Goal: Task Accomplishment & Management: Use online tool/utility

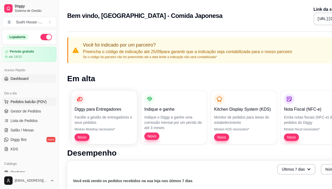
click at [29, 102] on span "Pedidos balcão (PDV)" at bounding box center [29, 101] width 36 height 5
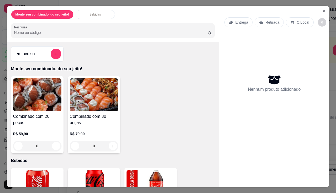
click at [55, 140] on div "0" at bounding box center [37, 145] width 48 height 11
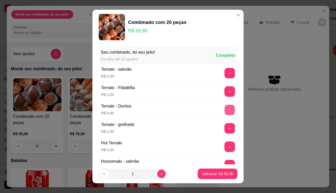
click at [225, 108] on button "+" at bounding box center [230, 109] width 10 height 10
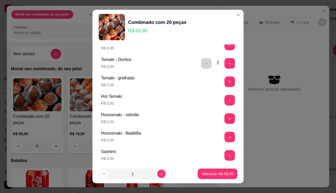
scroll to position [48, 0]
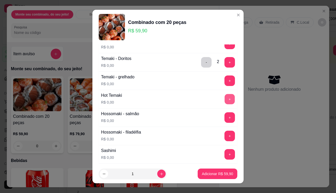
click at [225, 98] on button "+" at bounding box center [230, 99] width 10 height 10
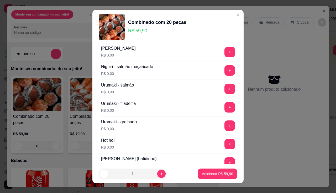
scroll to position [191, 0]
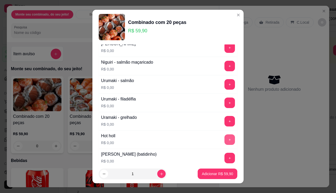
click at [224, 138] on button "+" at bounding box center [229, 139] width 11 height 11
click at [225, 138] on button "+" at bounding box center [230, 139] width 10 height 10
click at [224, 138] on button "+" at bounding box center [229, 139] width 11 height 11
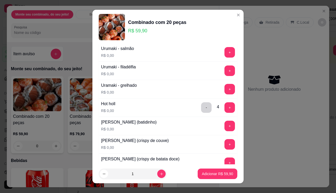
scroll to position [243, 0]
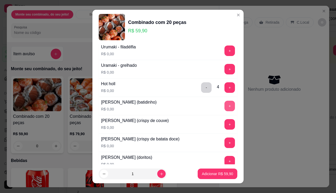
click at [224, 107] on button "+" at bounding box center [229, 106] width 11 height 11
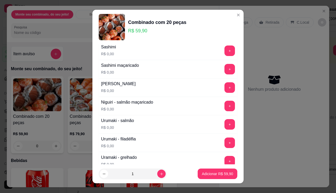
scroll to position [145, 0]
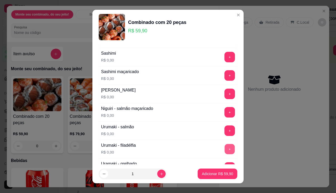
click at [225, 149] on button "+" at bounding box center [230, 149] width 10 height 10
click at [224, 149] on button "+" at bounding box center [229, 149] width 11 height 11
click at [225, 149] on button "+" at bounding box center [230, 149] width 10 height 10
click at [218, 174] on p "Adicionar R$ 59,90" at bounding box center [217, 173] width 31 height 5
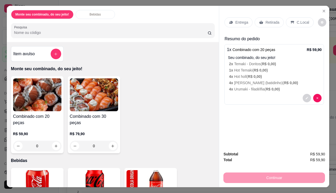
click at [240, 24] on div "Entrega" at bounding box center [238, 22] width 28 height 10
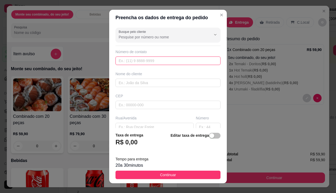
click at [168, 61] on input "text" at bounding box center [168, 60] width 105 height 8
click at [163, 80] on input "text" at bounding box center [168, 82] width 105 height 8
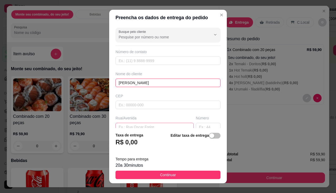
type input "[PERSON_NAME]"
click at [149, 126] on input "text" at bounding box center [155, 127] width 78 height 8
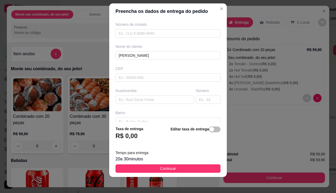
scroll to position [7, 0]
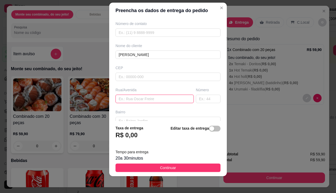
click at [169, 100] on input "text" at bounding box center [155, 99] width 78 height 8
type input "[GEOGRAPHIC_DATA][PERSON_NAME]"
click at [196, 99] on input "text" at bounding box center [208, 99] width 25 height 8
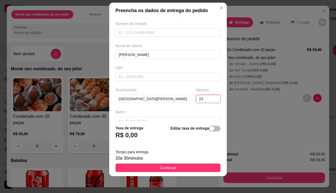
type input "23"
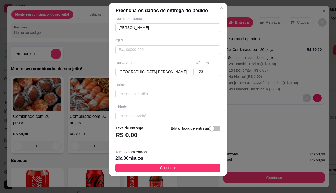
scroll to position [48, 0]
click at [178, 95] on input "text" at bounding box center [168, 93] width 105 height 8
type input "\"
type input "Jardim Ipê"
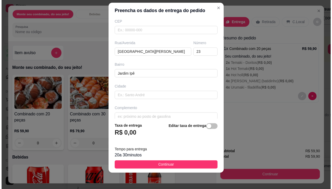
scroll to position [74, 0]
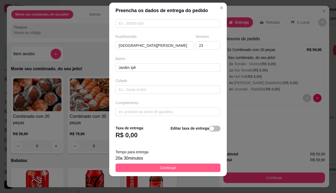
click at [185, 169] on button "Continuar" at bounding box center [168, 167] width 105 height 8
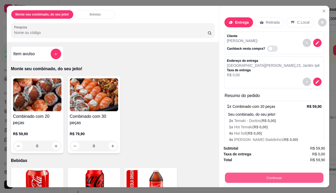
click at [268, 176] on button "Continuar" at bounding box center [274, 177] width 98 height 10
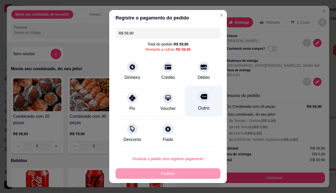
click at [200, 97] on icon at bounding box center [203, 96] width 7 height 5
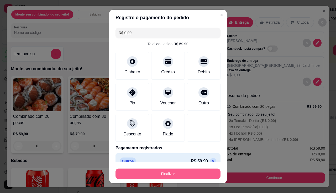
click at [186, 171] on button "Finalizar" at bounding box center [168, 173] width 105 height 11
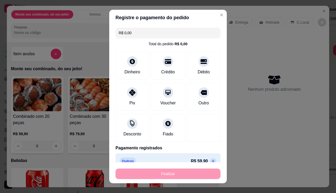
type input "-R$ 59,90"
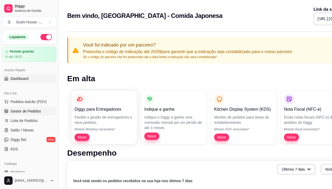
click at [37, 112] on span "Gestor de Pedidos" at bounding box center [26, 110] width 30 height 5
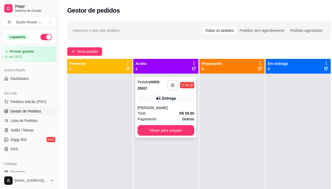
click at [174, 86] on icon "button" at bounding box center [173, 85] width 4 height 4
click at [174, 85] on icon "button" at bounding box center [173, 85] width 4 height 4
click at [175, 83] on button "button" at bounding box center [173, 85] width 10 height 10
click at [180, 109] on div "[PERSON_NAME]" at bounding box center [166, 107] width 57 height 5
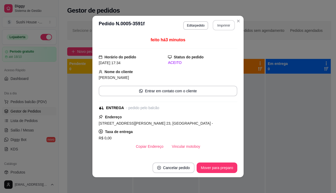
click at [217, 25] on button "Imprimir" at bounding box center [224, 25] width 22 height 10
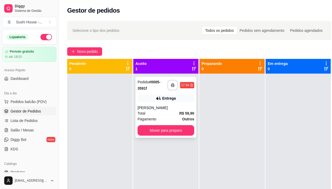
click at [170, 116] on div "Pagamento Outros" at bounding box center [166, 119] width 57 height 6
click at [175, 85] on button "button" at bounding box center [173, 85] width 10 height 10
click at [175, 83] on button "button" at bounding box center [172, 85] width 11 height 11
click at [175, 85] on button "button" at bounding box center [172, 85] width 11 height 11
click at [174, 84] on icon "button" at bounding box center [173, 85] width 4 height 4
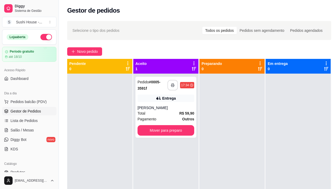
click at [98, 103] on div at bounding box center [99, 168] width 65 height 189
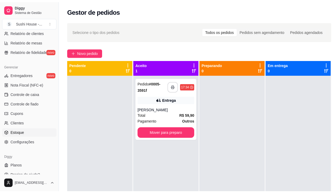
scroll to position [183, 0]
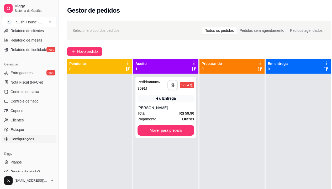
click at [25, 138] on span "Configurações" at bounding box center [23, 138] width 24 height 5
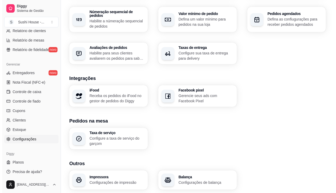
scroll to position [162, 0]
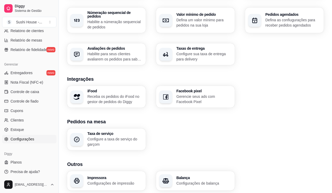
drag, startPoint x: 94, startPoint y: 188, endPoint x: 96, endPoint y: 186, distance: 3.0
click at [96, 183] on div "Loja Informações da loja Principais informações da sua loja como endereço, nome…" at bounding box center [195, 25] width 273 height 341
click at [100, 181] on p "Configurações de impressão" at bounding box center [115, 182] width 54 height 5
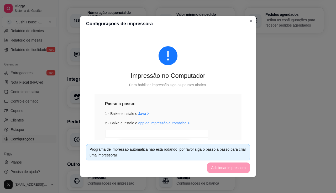
click at [196, 95] on div "Passo a passo: 1 - Baixe e instale o [GEOGRAPHIC_DATA] > 2 - Baixe e instale o …" at bounding box center [168, 161] width 147 height 135
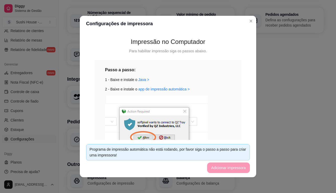
scroll to position [35, 0]
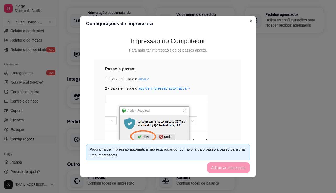
click at [140, 78] on link "Java >" at bounding box center [143, 79] width 11 height 4
click at [226, 169] on footer "Programa de impressão automática não está rodando, por favor siga o passo a pas…" at bounding box center [168, 158] width 176 height 37
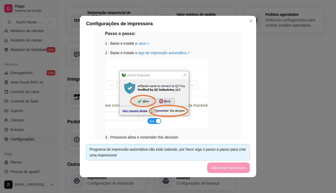
scroll to position [104, 0]
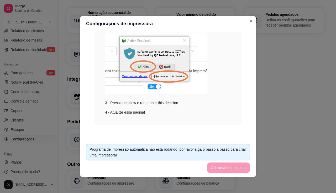
click at [223, 167] on footer "Programa de impressão automática não está rodando, por favor siga o passo a pas…" at bounding box center [168, 158] width 176 height 37
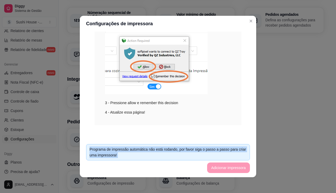
click at [223, 167] on footer "Programa de impressão automática não está rodando, por favor siga o passo a pas…" at bounding box center [168, 158] width 176 height 37
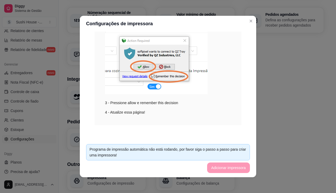
click at [214, 127] on div "Impressão no Computador Para habilitar impressão siga os passos abaixo. Passo a…" at bounding box center [168, 33] width 164 height 208
drag, startPoint x: 205, startPoint y: 104, endPoint x: 149, endPoint y: 142, distance: 67.5
click at [149, 142] on footer "Programa de impressão automática não está rodando, por favor siga o passo a pas…" at bounding box center [168, 158] width 176 height 37
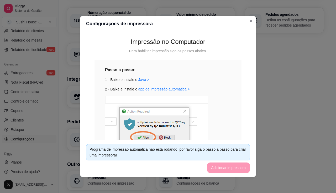
scroll to position [32, 0]
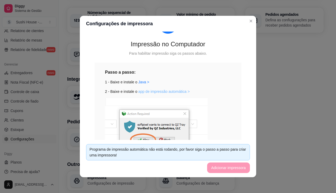
click at [165, 90] on link "app de impressão automática >" at bounding box center [163, 91] width 51 height 4
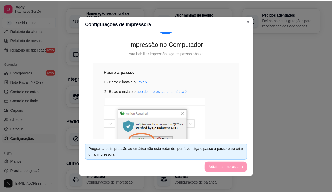
scroll to position [104, 0]
